Goal: Transaction & Acquisition: Book appointment/travel/reservation

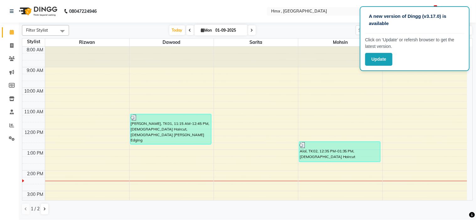
click at [251, 30] on icon at bounding box center [252, 31] width 3 height 4
type input "02-09-2025"
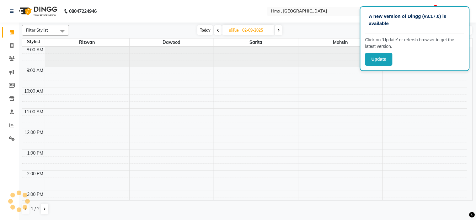
scroll to position [125, 0]
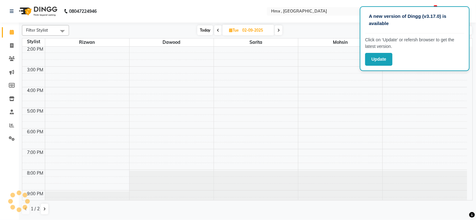
click at [250, 30] on input "02-09-2025" at bounding box center [255, 30] width 31 height 9
select select "9"
select select "2025"
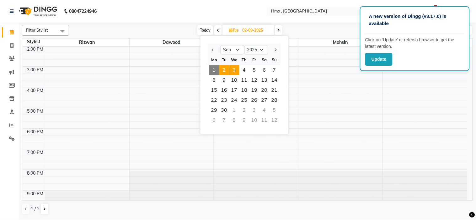
click at [237, 67] on span "3" at bounding box center [234, 70] width 10 height 10
type input "[DATE]"
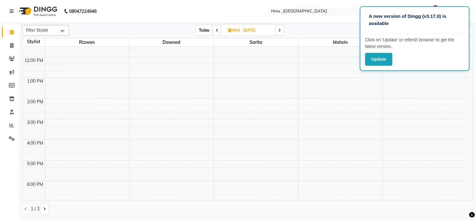
scroll to position [55, 0]
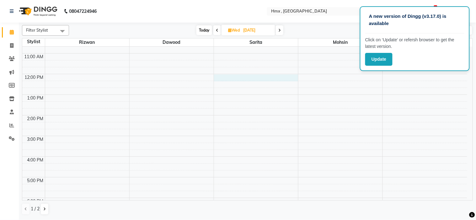
click at [227, 78] on div "8:00 AM 9:00 AM 10:00 AM 11:00 AM 12:00 PM 1:00 PM 2:00 PM 3:00 PM 4:00 PM 5:00…" at bounding box center [244, 136] width 445 height 289
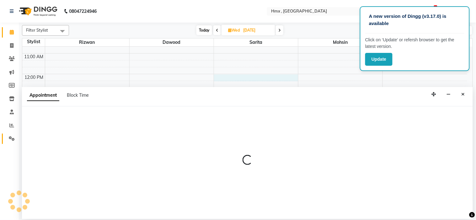
select select "39112"
select select "720"
select select "tentative"
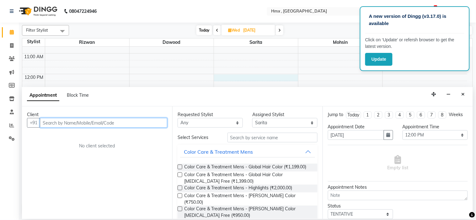
click at [86, 124] on input "text" at bounding box center [103, 123] width 127 height 10
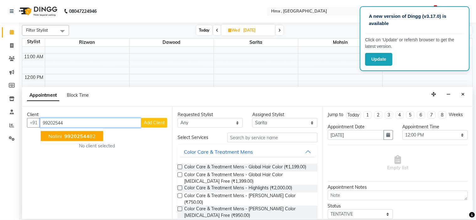
click at [69, 139] on span "99202544" at bounding box center [76, 136] width 25 height 6
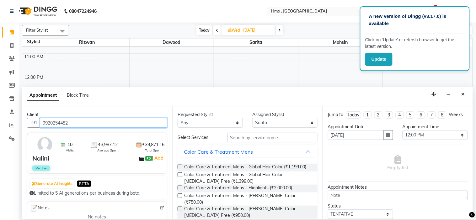
type input "9920254482"
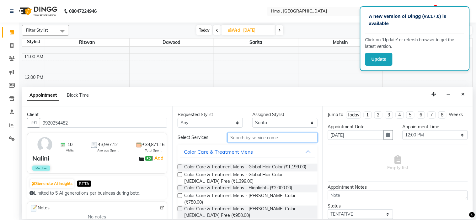
click at [246, 139] on input "text" at bounding box center [272, 138] width 90 height 10
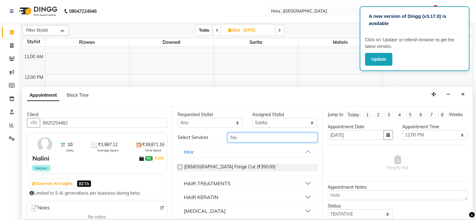
type input "frin"
click at [179, 167] on label at bounding box center [179, 167] width 5 height 5
click at [179, 167] on input "checkbox" at bounding box center [179, 168] width 4 height 4
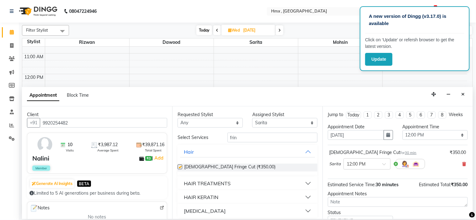
checkbox input "false"
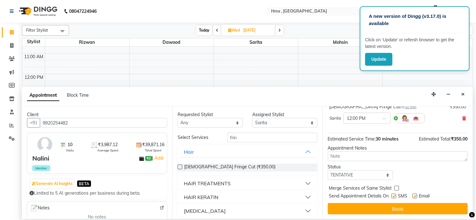
scroll to position [52, 0]
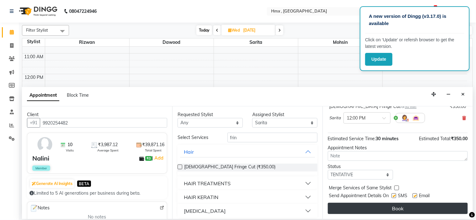
click at [401, 208] on button "Book" at bounding box center [398, 208] width 140 height 11
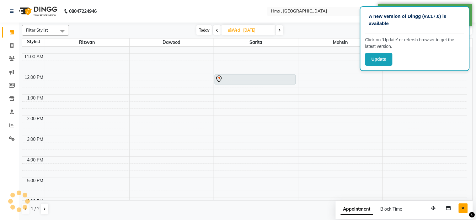
click at [461, 207] on button "Close" at bounding box center [462, 209] width 9 height 10
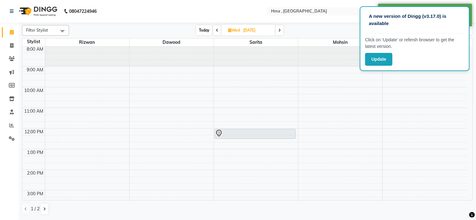
scroll to position [0, 0]
click at [202, 29] on span "Today" at bounding box center [204, 30] width 16 height 10
type input "01-09-2025"
